Goal: Information Seeking & Learning: Learn about a topic

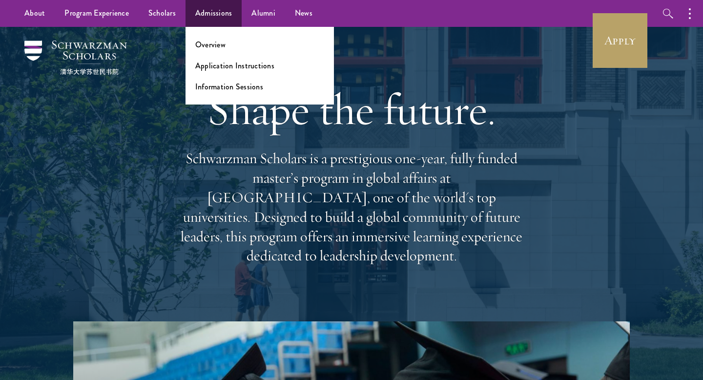
click at [213, 54] on ul "Overview Application Instructions Information Sessions" at bounding box center [260, 66] width 148 height 78
click at [205, 43] on link "Overview" at bounding box center [210, 44] width 30 height 11
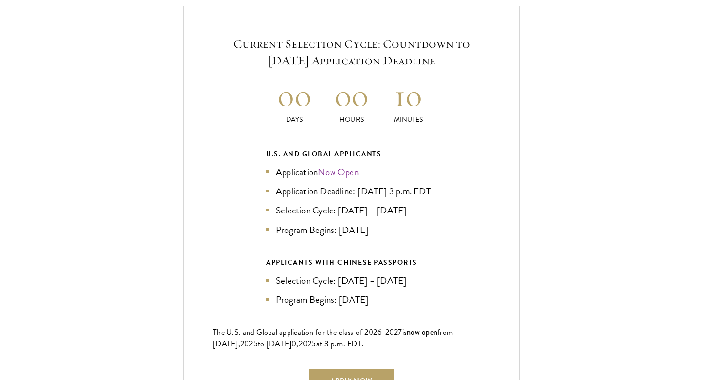
scroll to position [2127, 0]
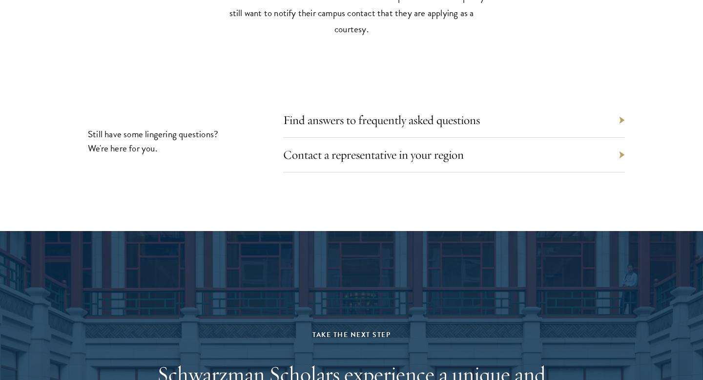
scroll to position [4411, 0]
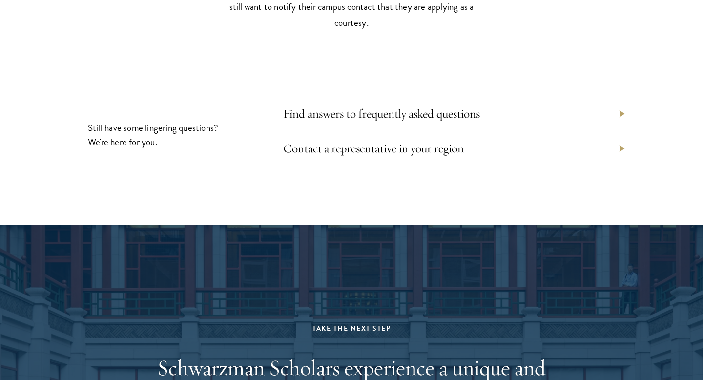
click at [368, 152] on div "Contact a representative in your region" at bounding box center [454, 148] width 342 height 35
click at [367, 147] on link "Contact a representative in your region" at bounding box center [380, 148] width 181 height 15
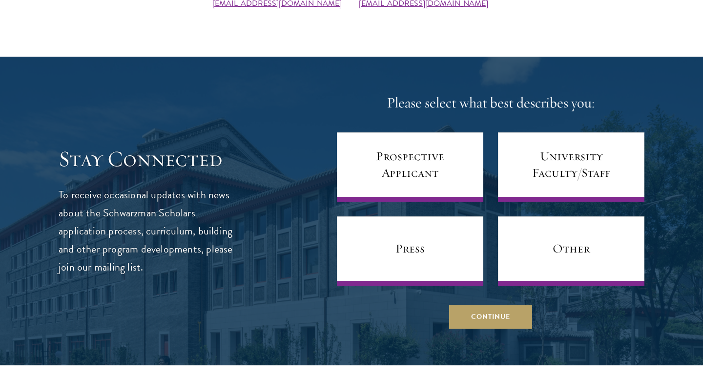
scroll to position [513, 0]
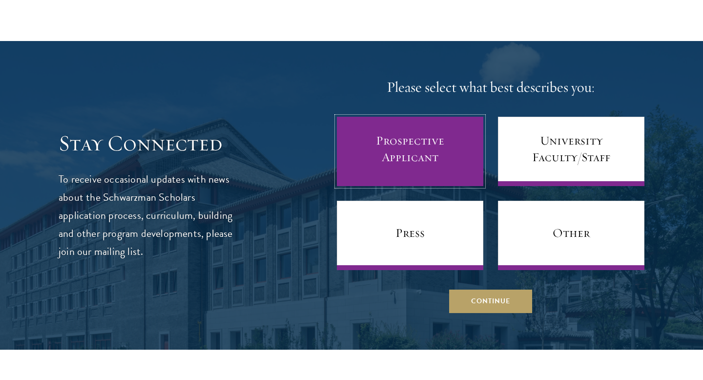
click at [433, 166] on link "Prospective Applicant" at bounding box center [410, 151] width 146 height 69
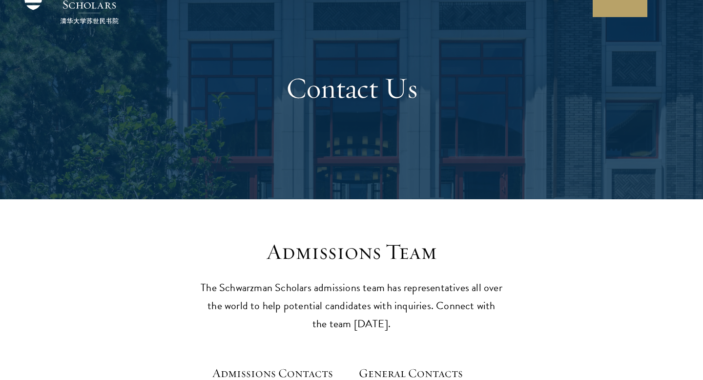
scroll to position [0, 0]
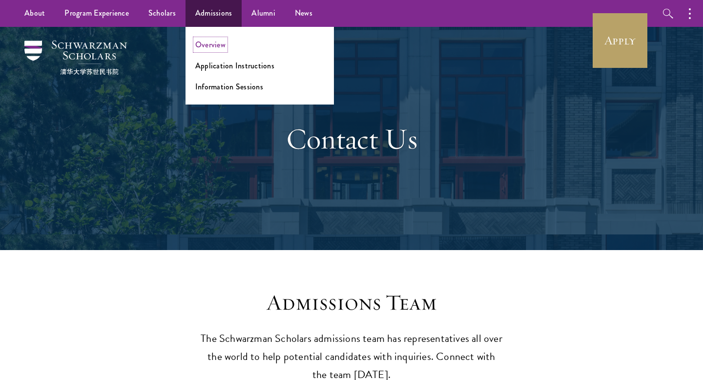
click at [205, 41] on link "Overview" at bounding box center [210, 44] width 30 height 11
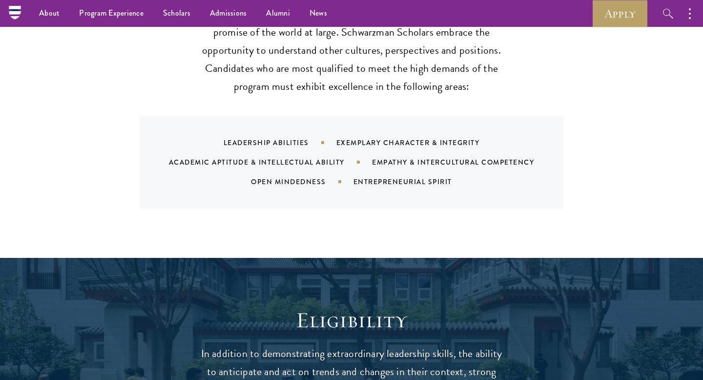
scroll to position [934, 0]
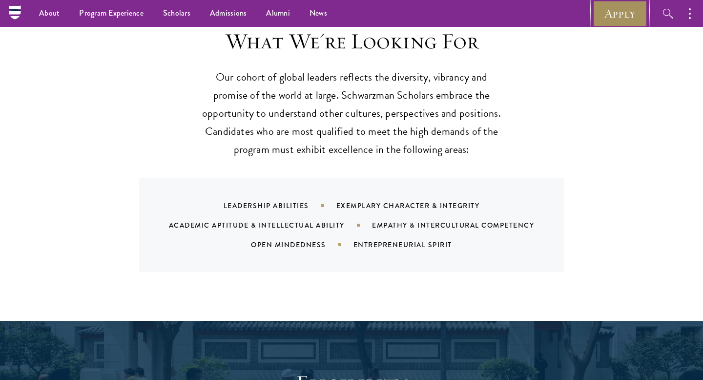
click at [602, 8] on link "Apply" at bounding box center [620, 13] width 55 height 27
